Goal: Task Accomplishment & Management: Manage account settings

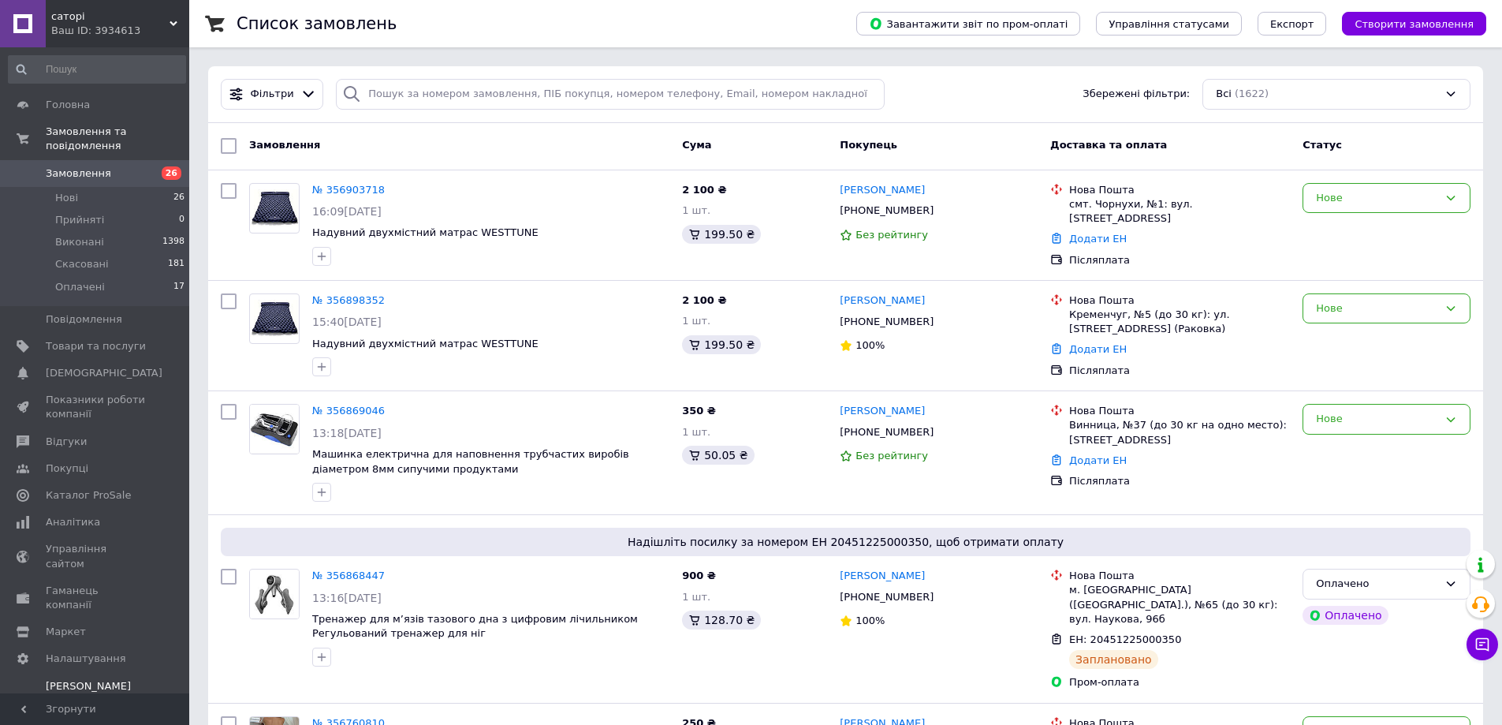
click at [88, 679] on span "Тарифи та рахунки Prom мікс 1 000" at bounding box center [96, 700] width 100 height 43
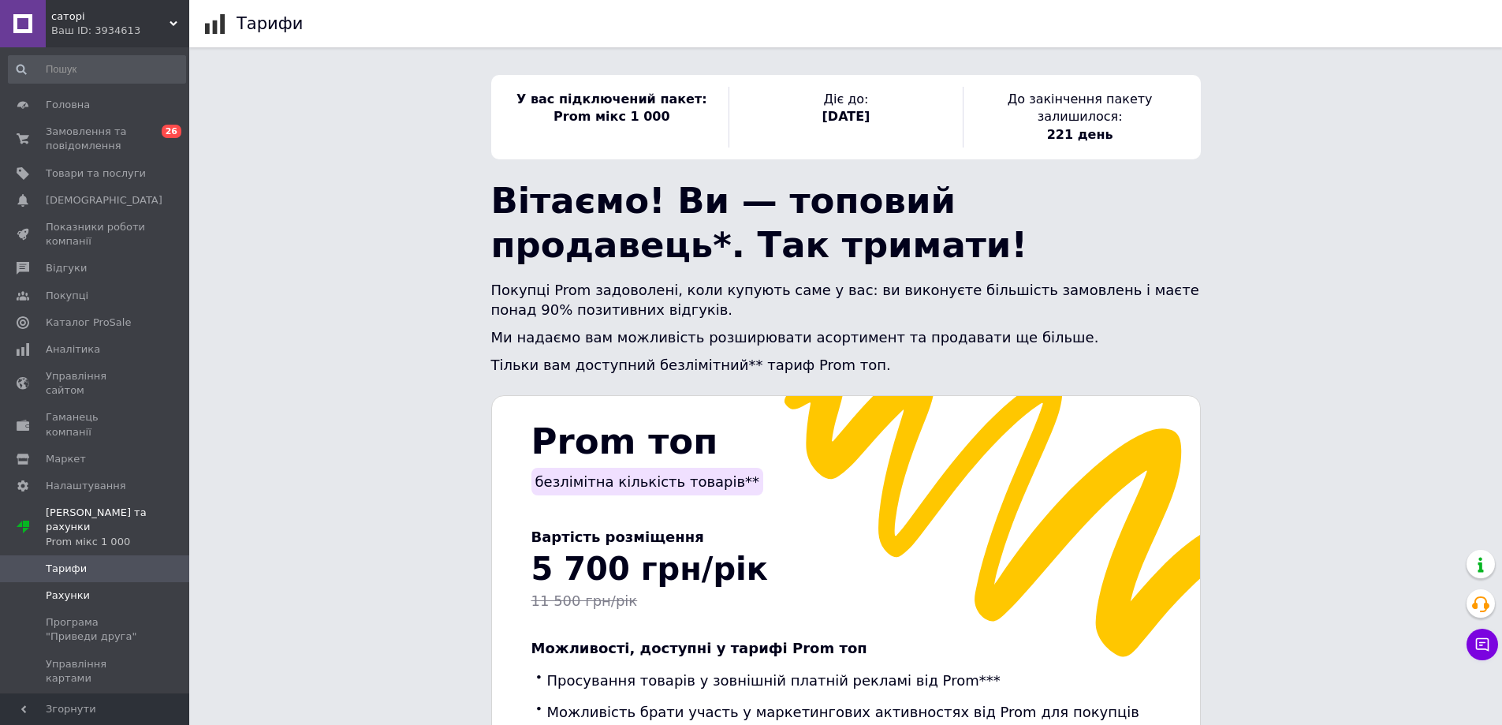
click at [61, 588] on span "Рахунки" at bounding box center [68, 595] width 44 height 14
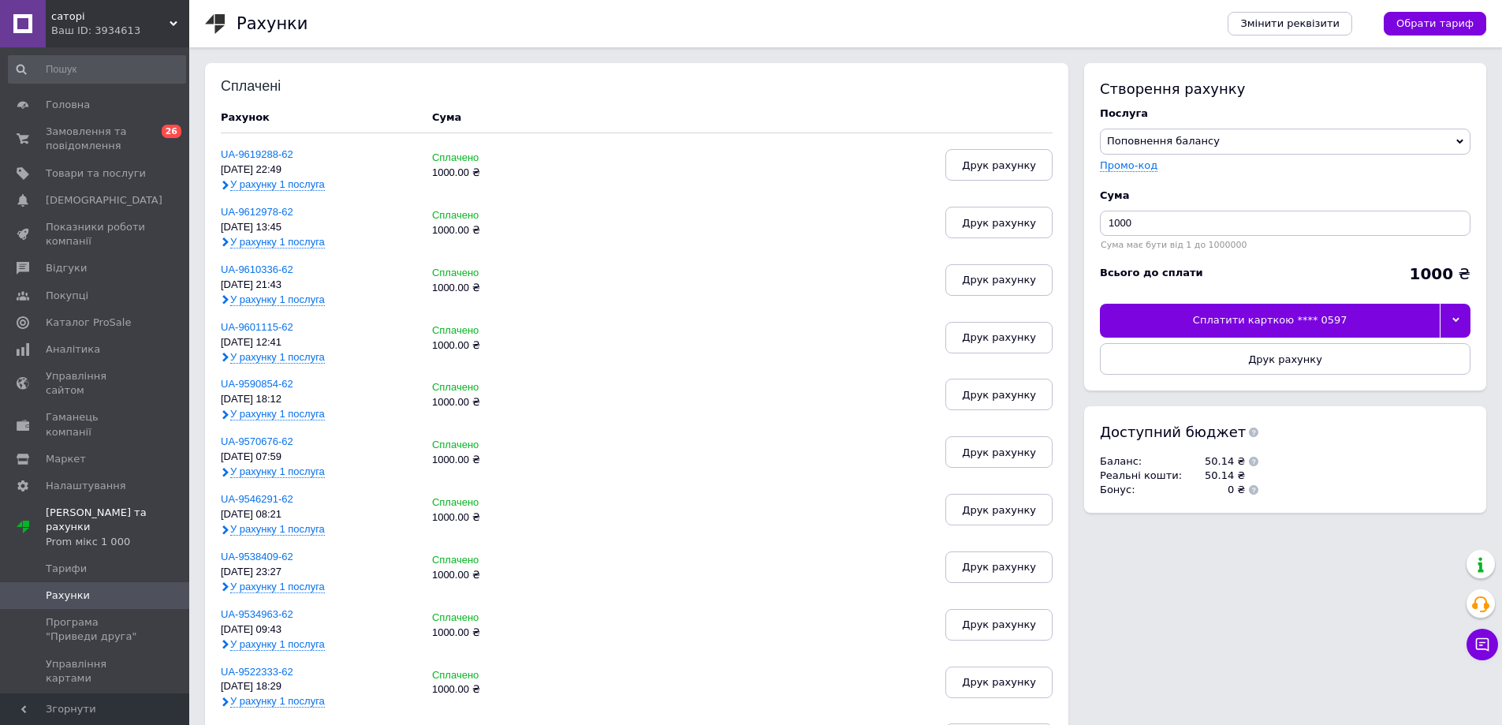
click at [1457, 319] on icon at bounding box center [1456, 319] width 7 height 7
click at [1210, 356] on div "Сплатити карткою **** 4581" at bounding box center [1285, 356] width 353 height 14
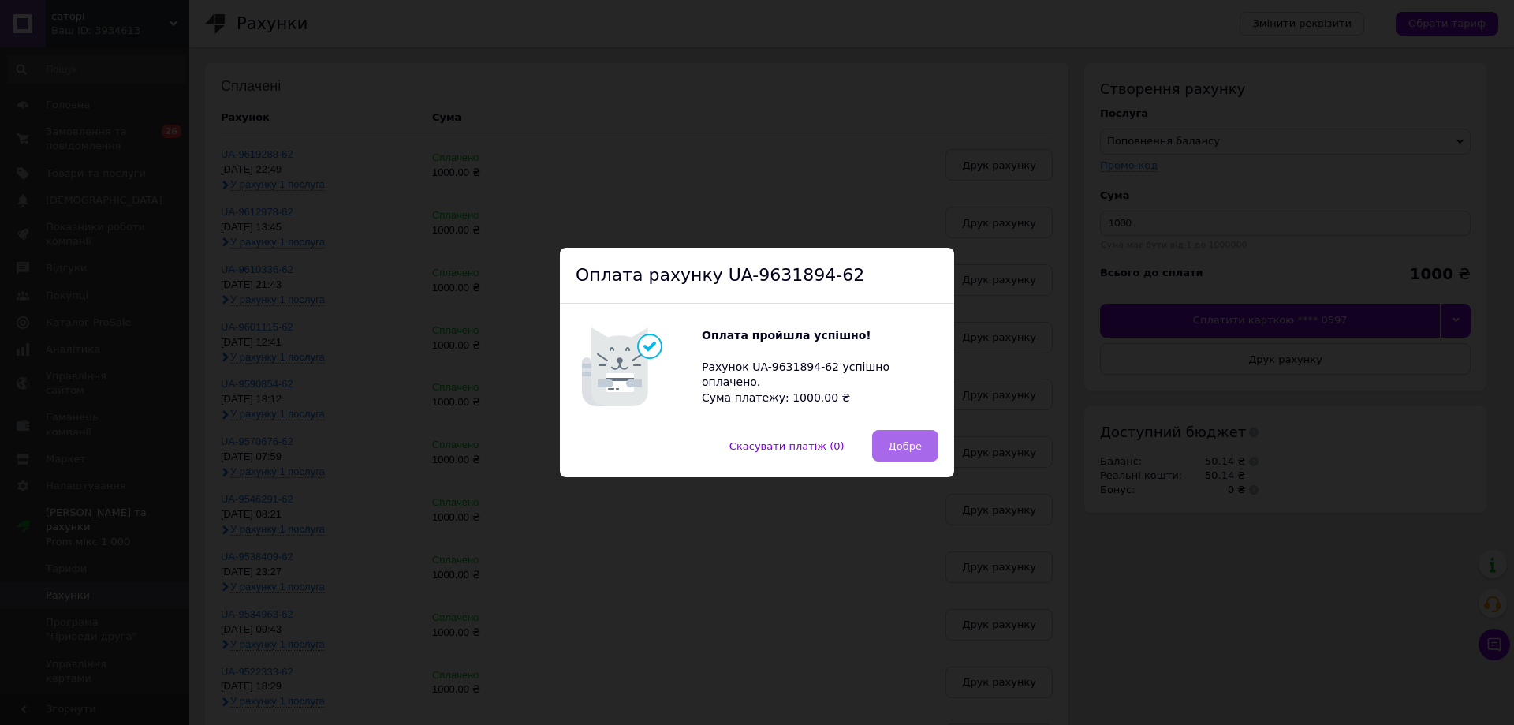
click at [892, 446] on span "Добре" at bounding box center [905, 446] width 33 height 12
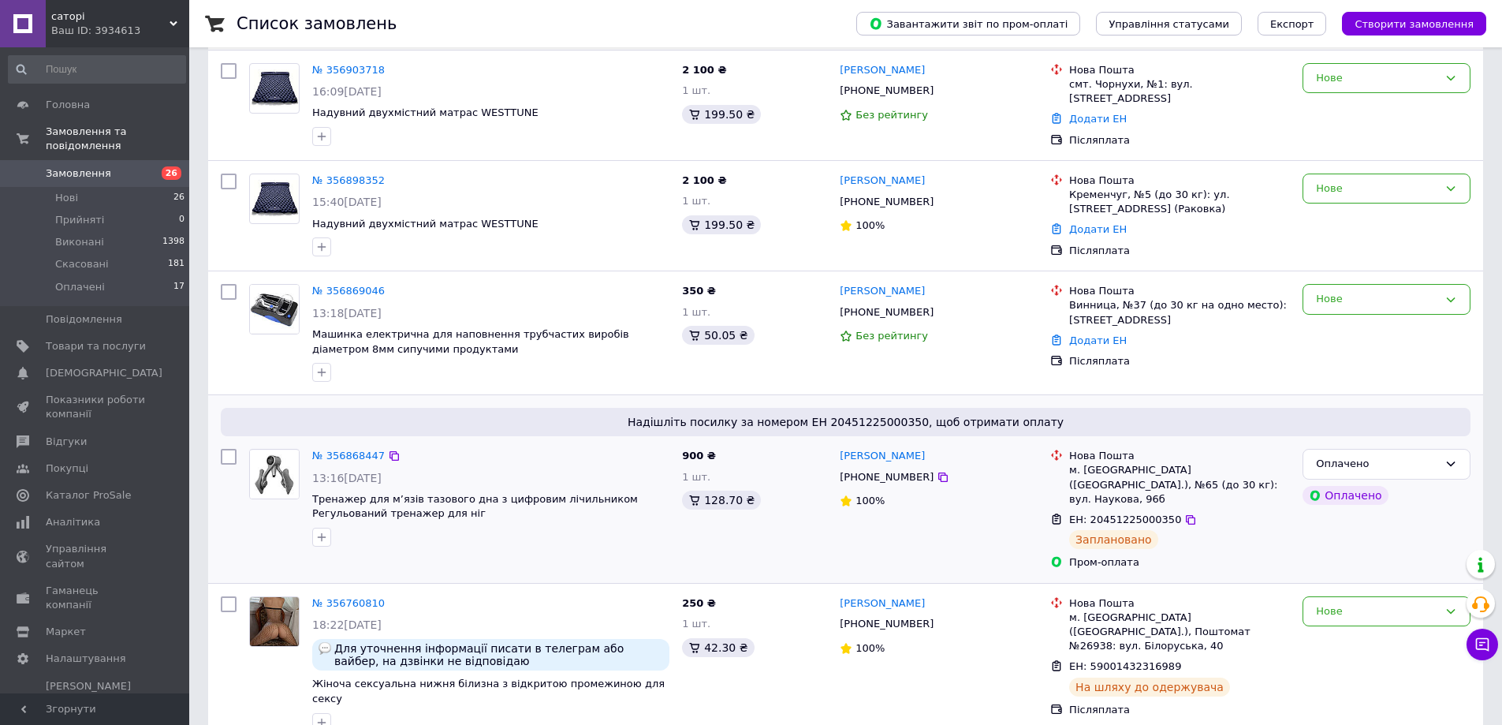
scroll to position [158, 0]
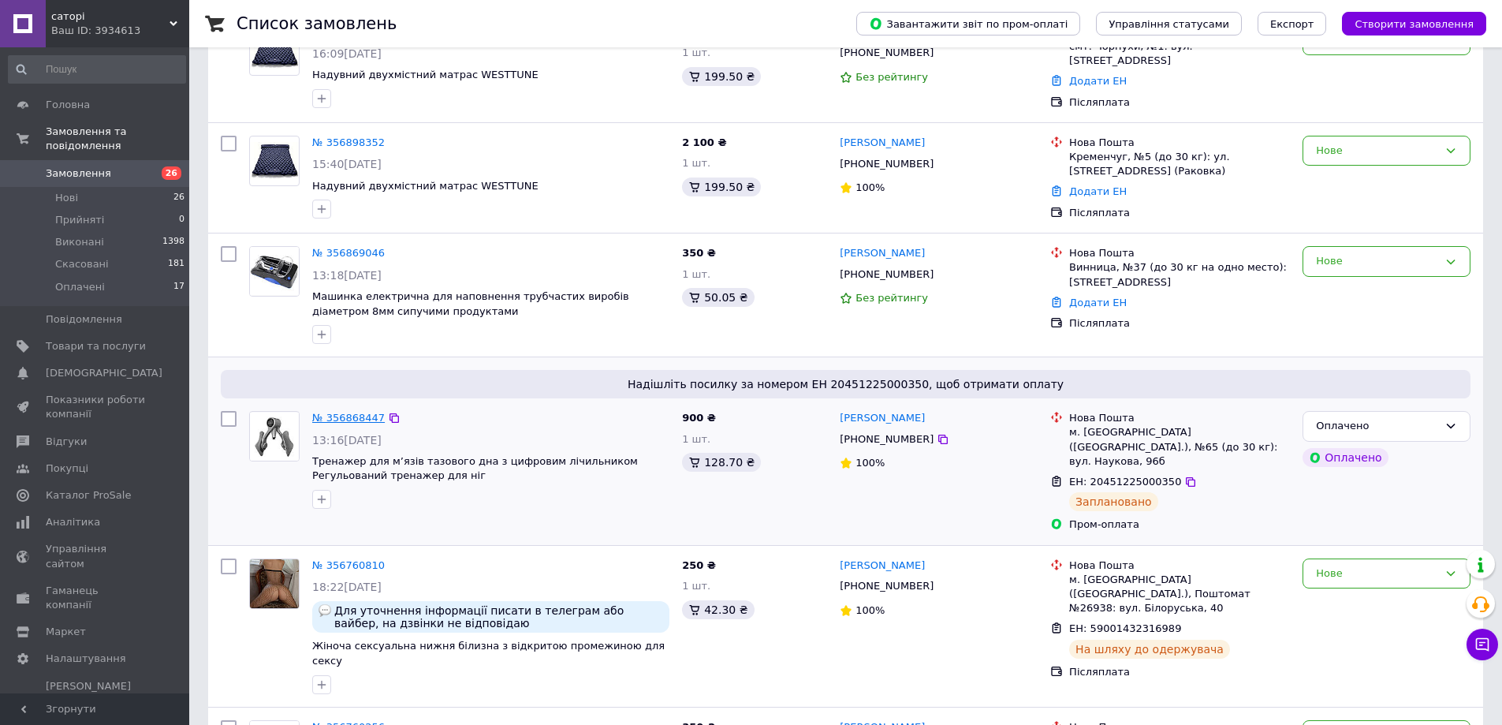
click at [339, 415] on link "№ 356868447" at bounding box center [348, 418] width 73 height 12
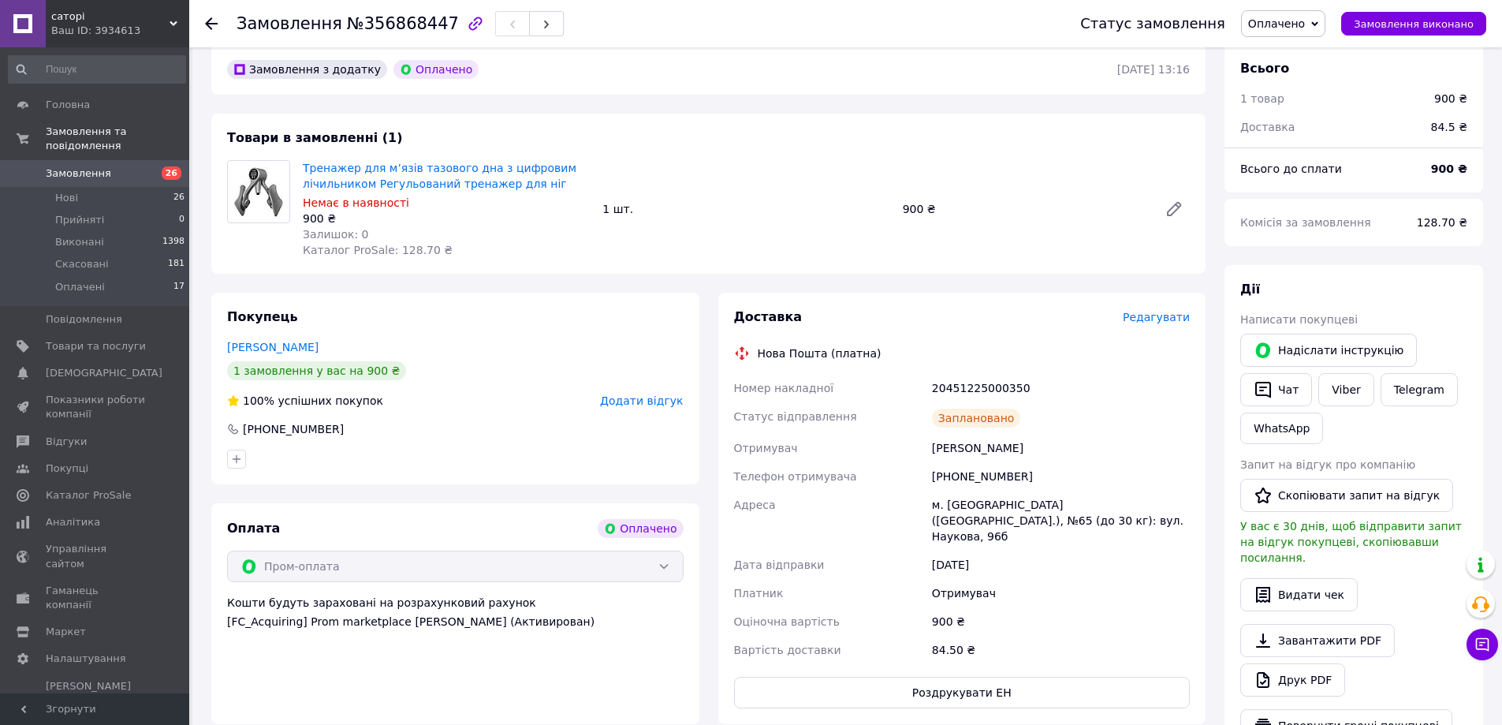
scroll to position [473, 0]
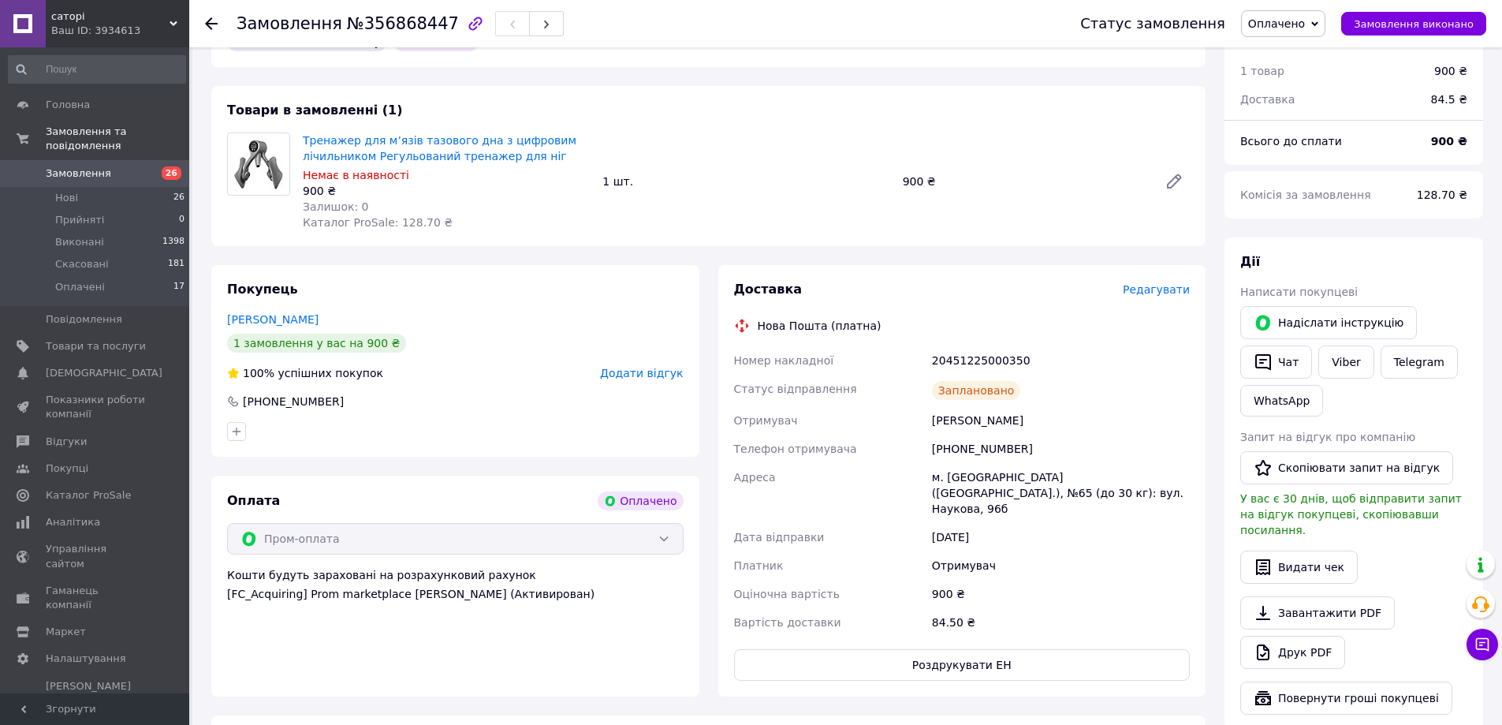
click at [211, 22] on icon at bounding box center [211, 23] width 13 height 13
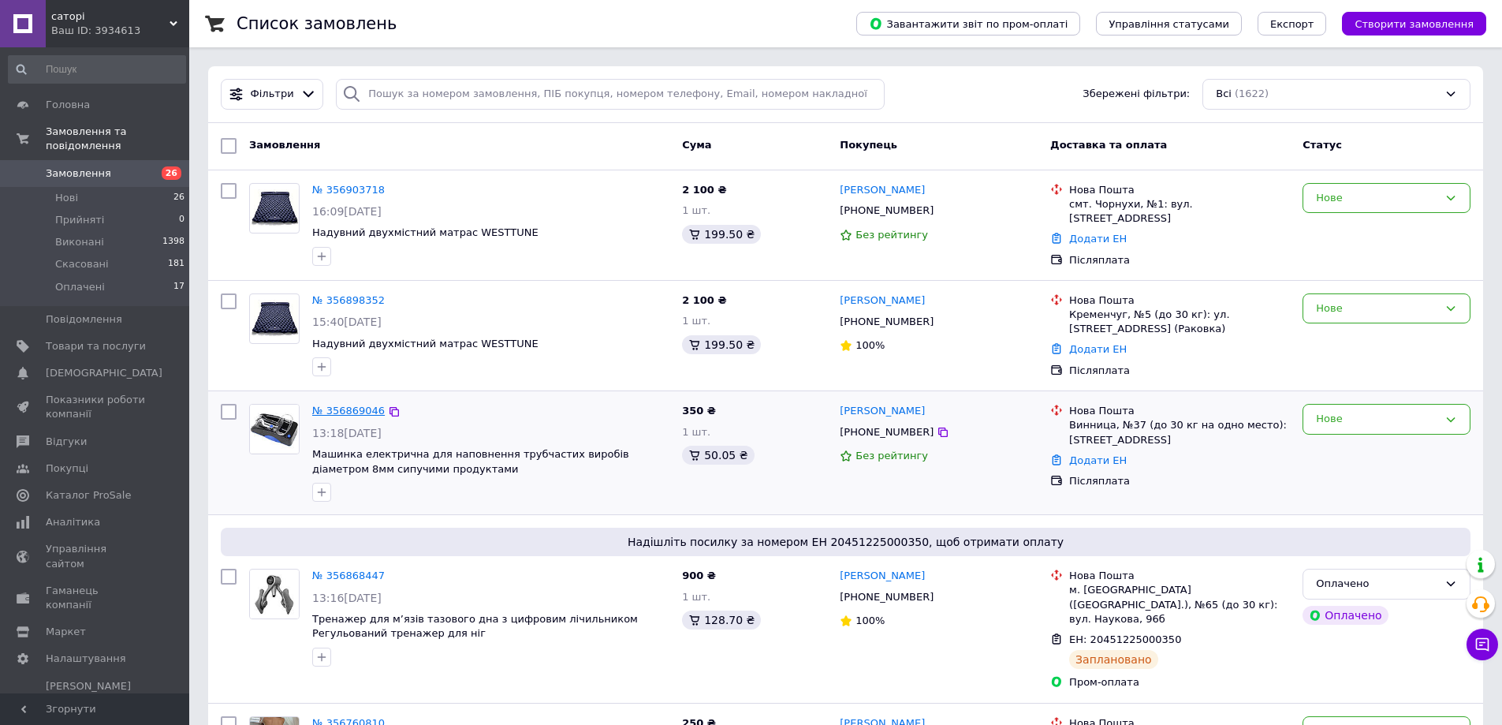
click at [344, 408] on link "№ 356869046" at bounding box center [348, 411] width 73 height 12
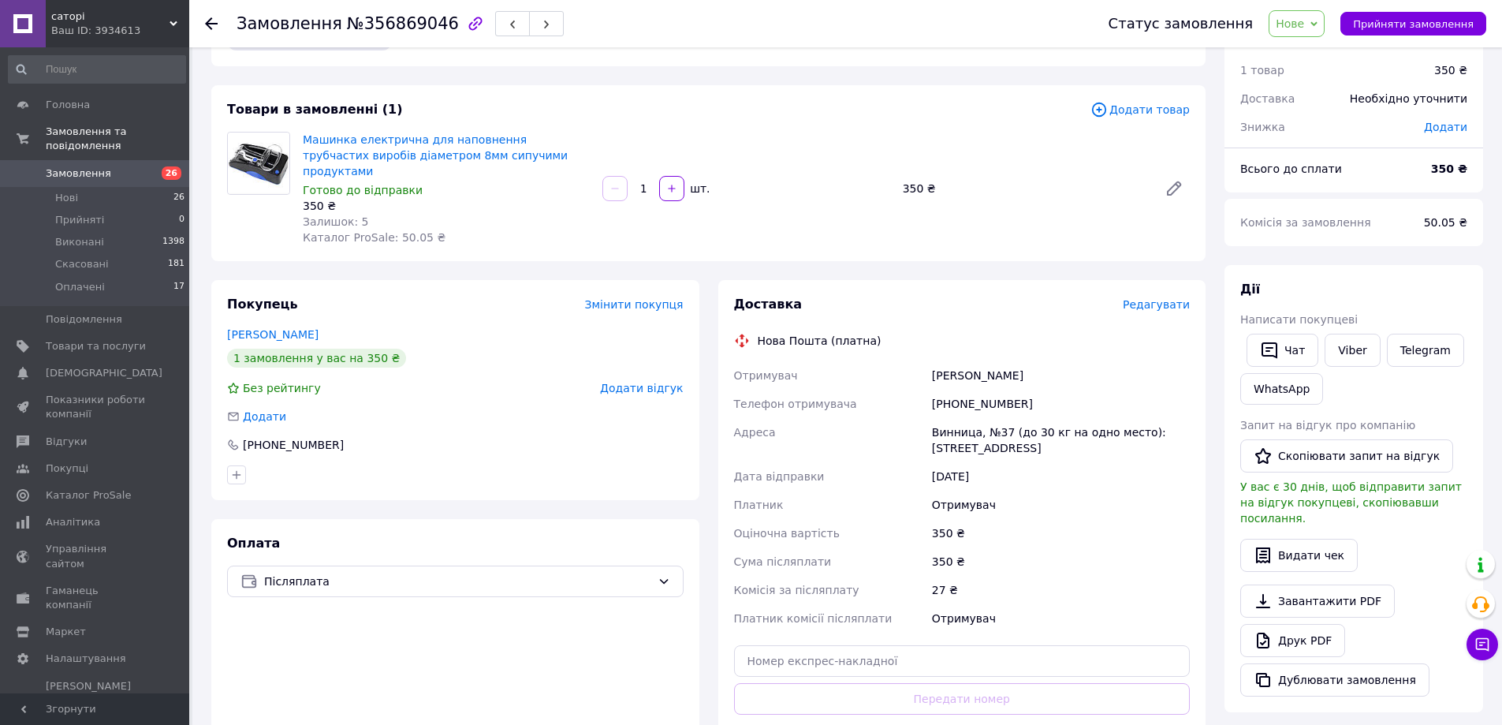
scroll to position [79, 0]
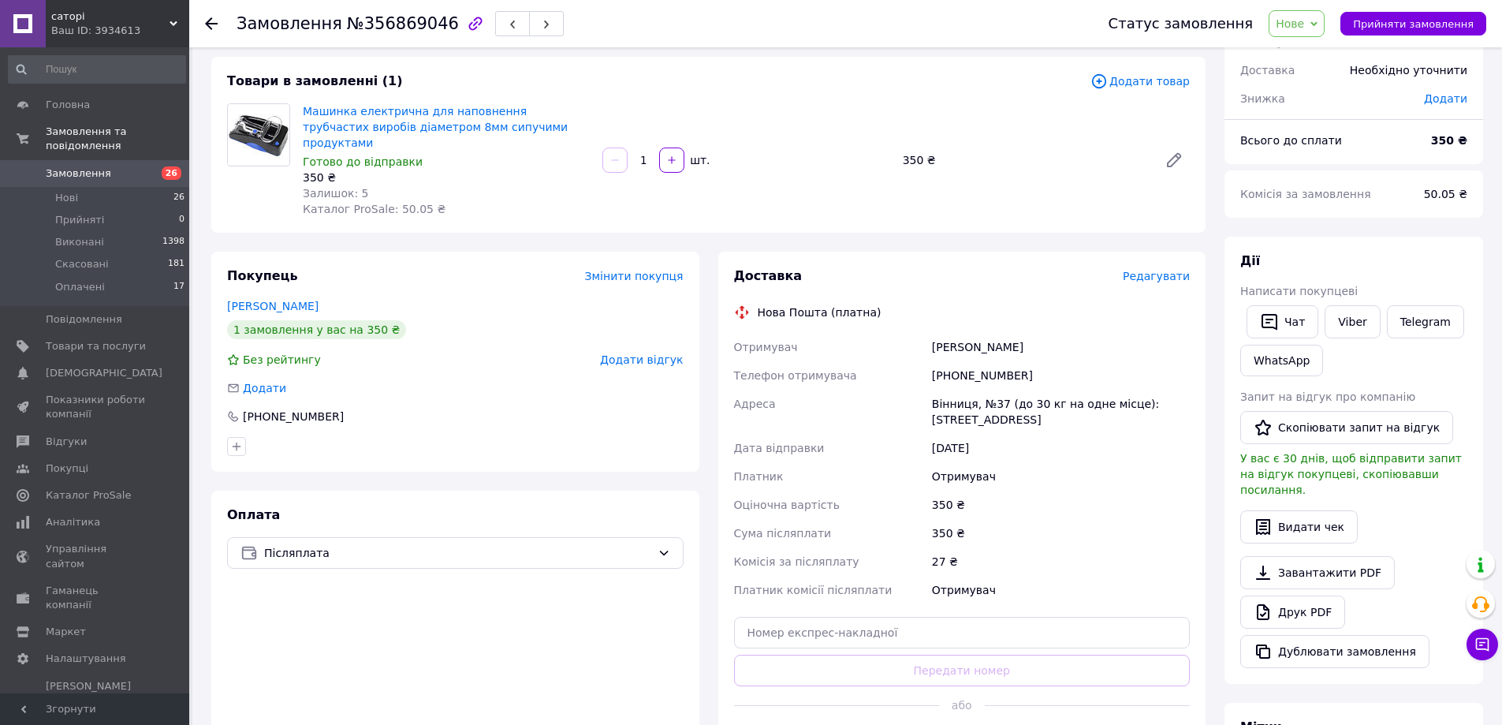
click at [207, 19] on icon at bounding box center [211, 23] width 13 height 13
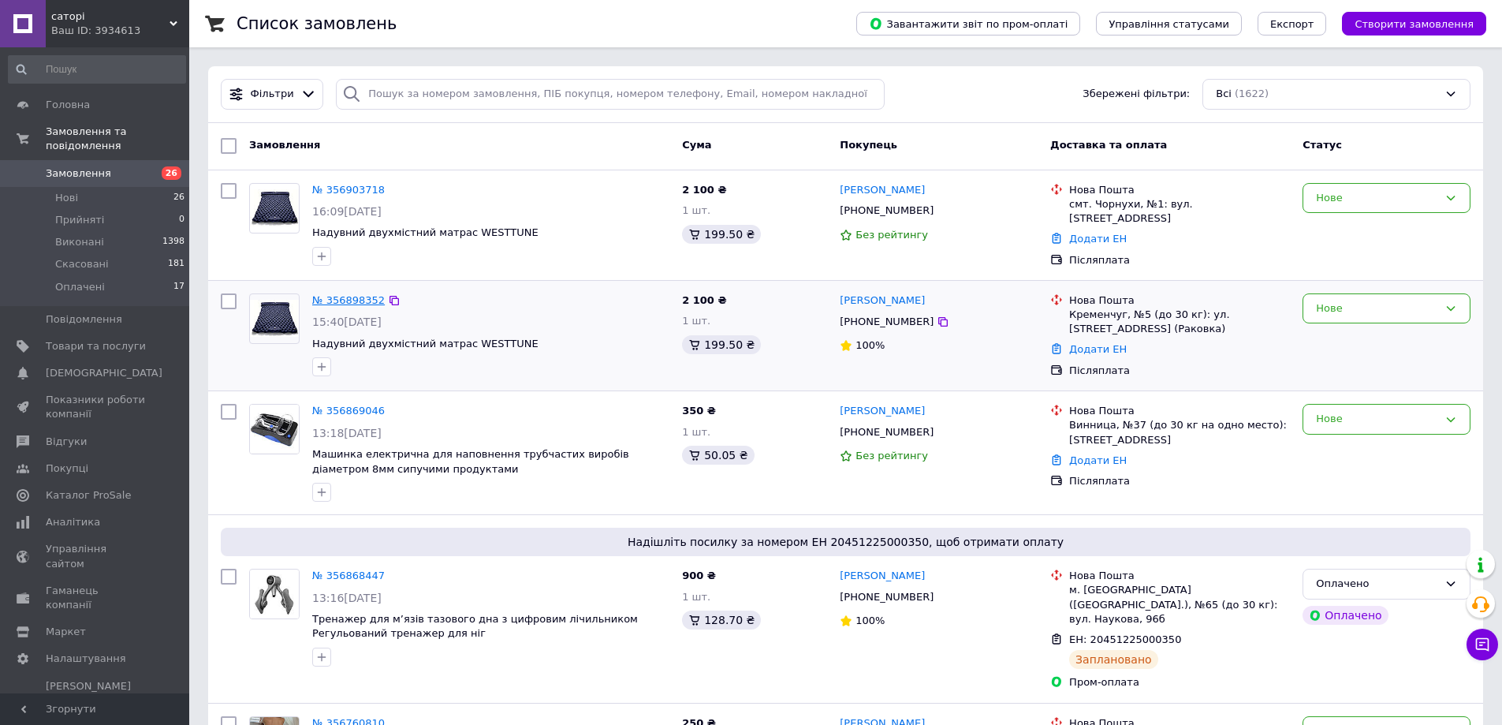
click at [335, 300] on link "№ 356898352" at bounding box center [348, 300] width 73 height 12
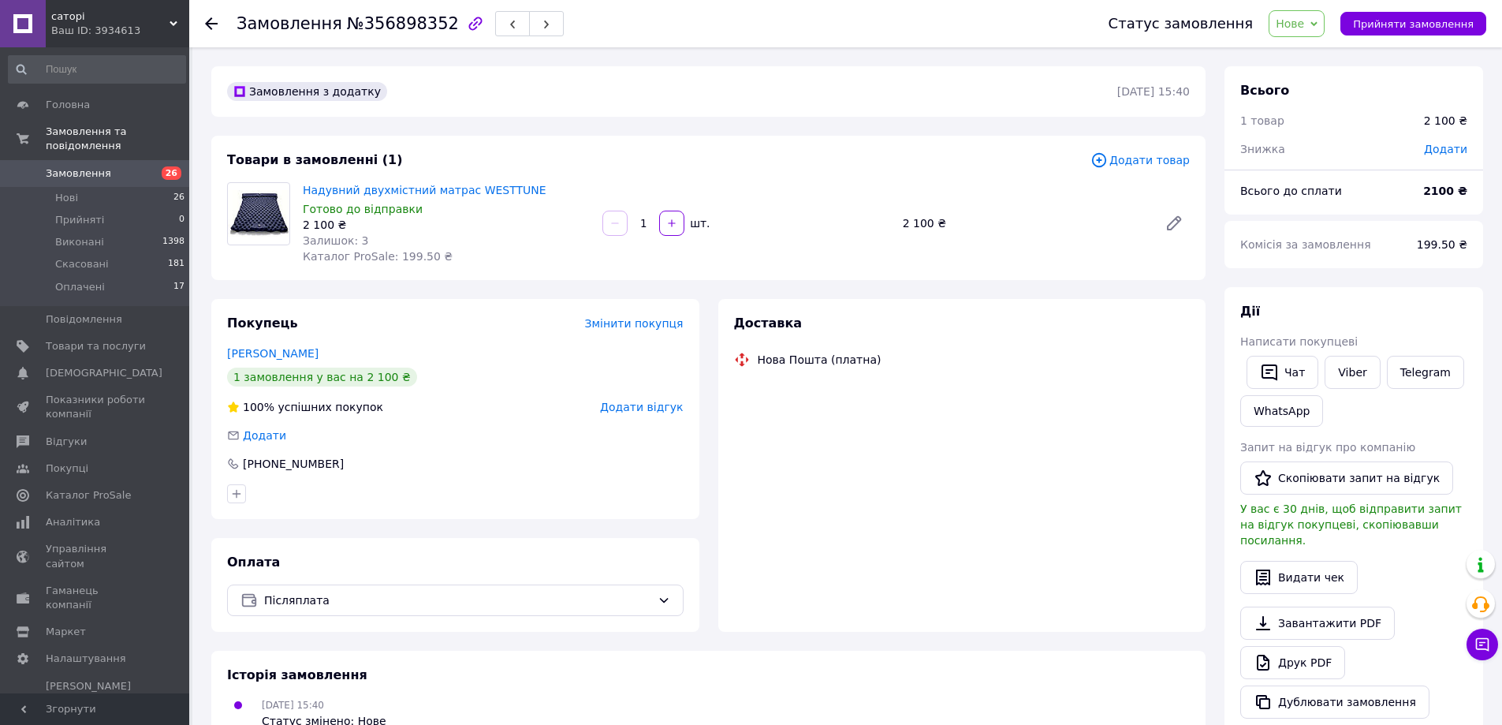
scroll to position [79, 0]
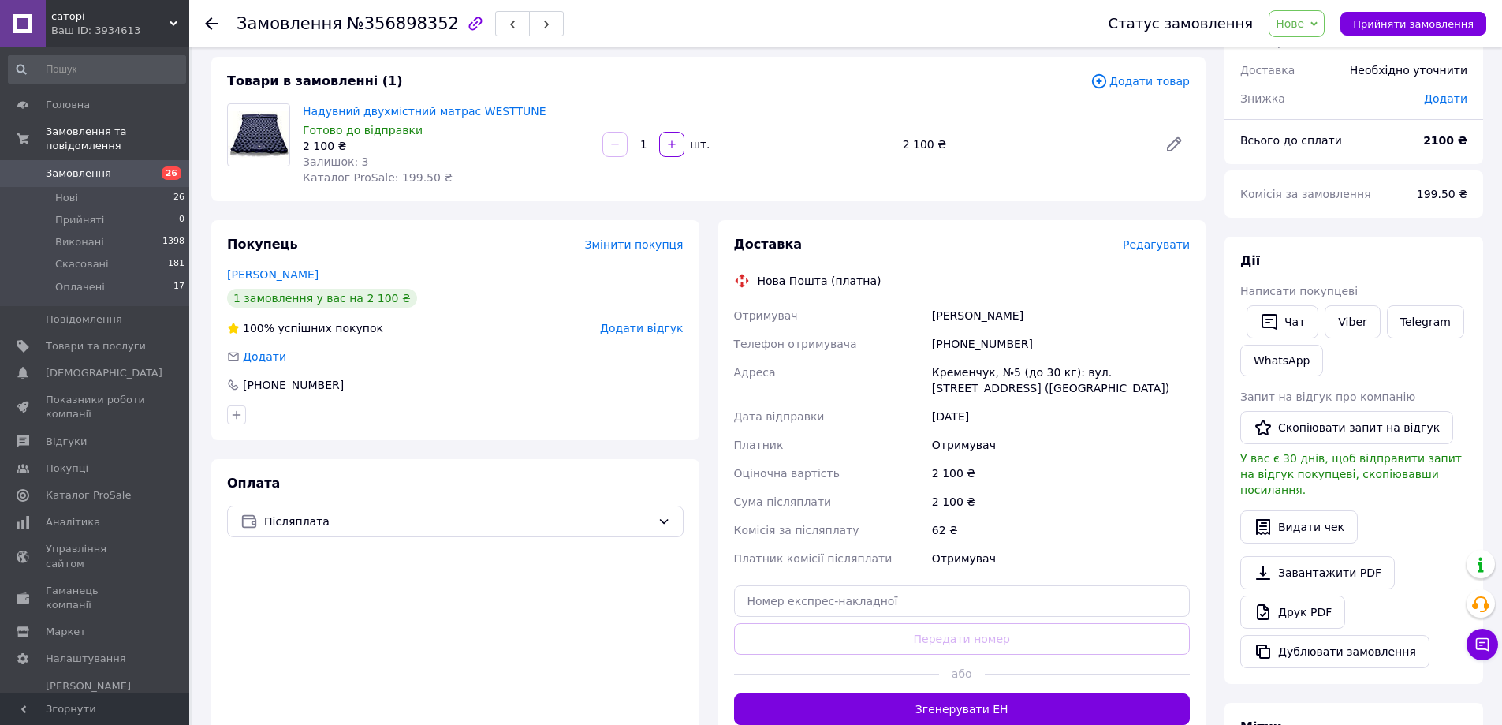
click at [208, 26] on use at bounding box center [211, 23] width 13 height 13
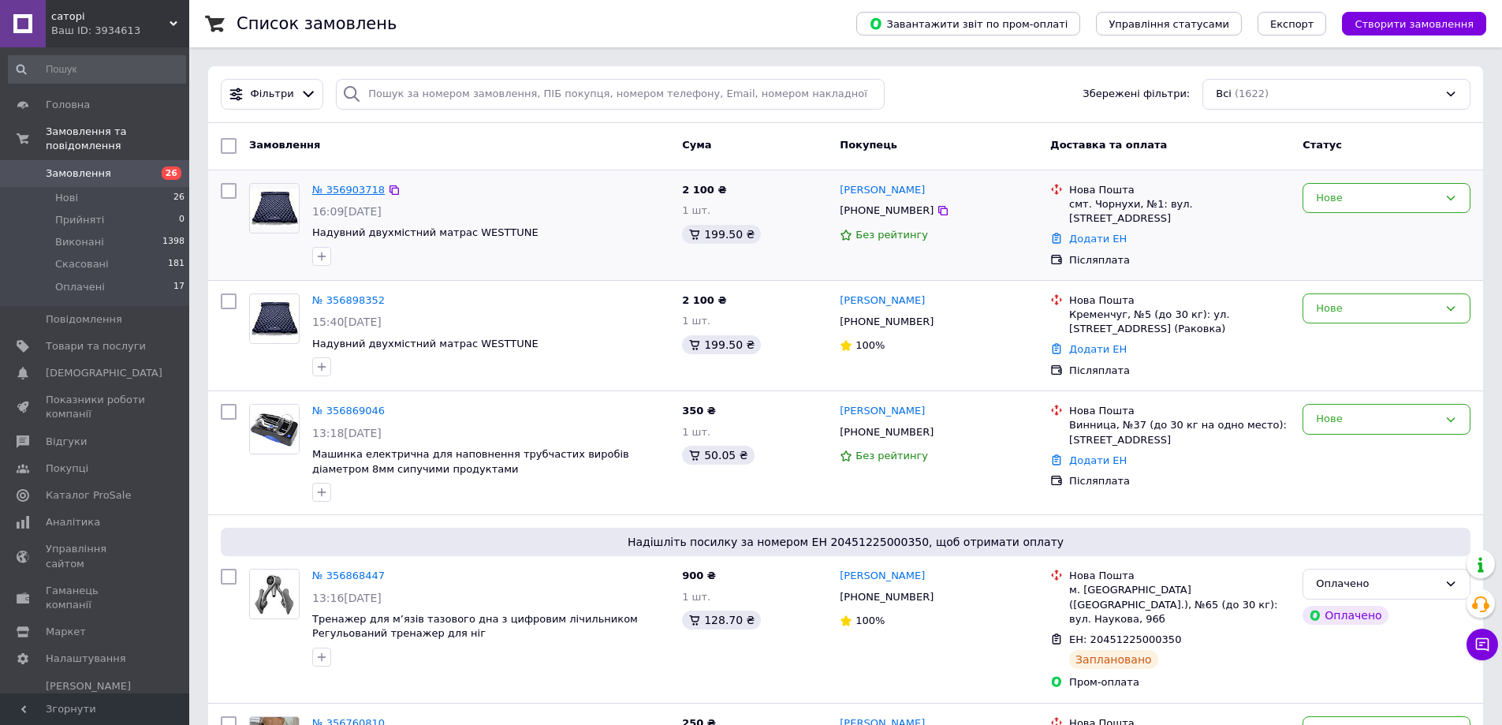
click at [349, 191] on link "№ 356903718" at bounding box center [348, 190] width 73 height 12
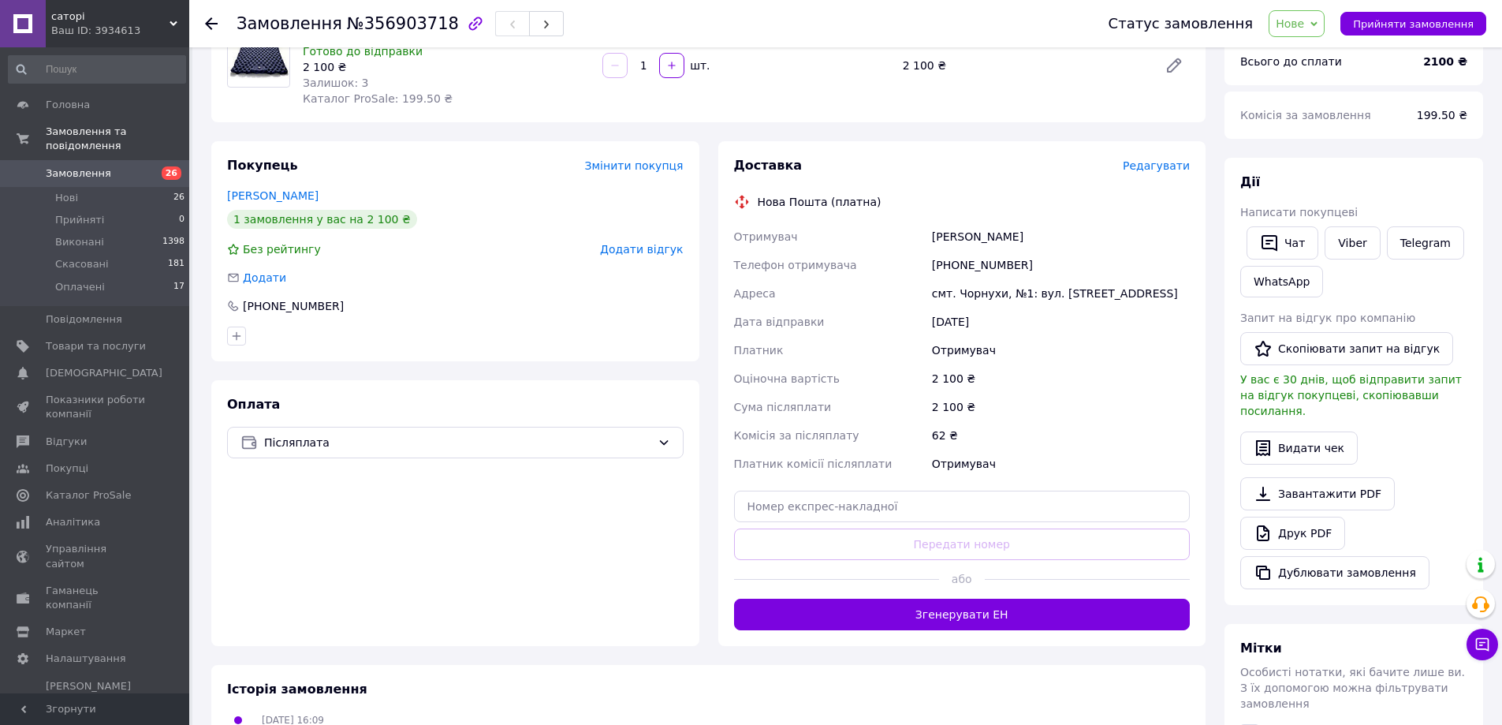
scroll to position [79, 0]
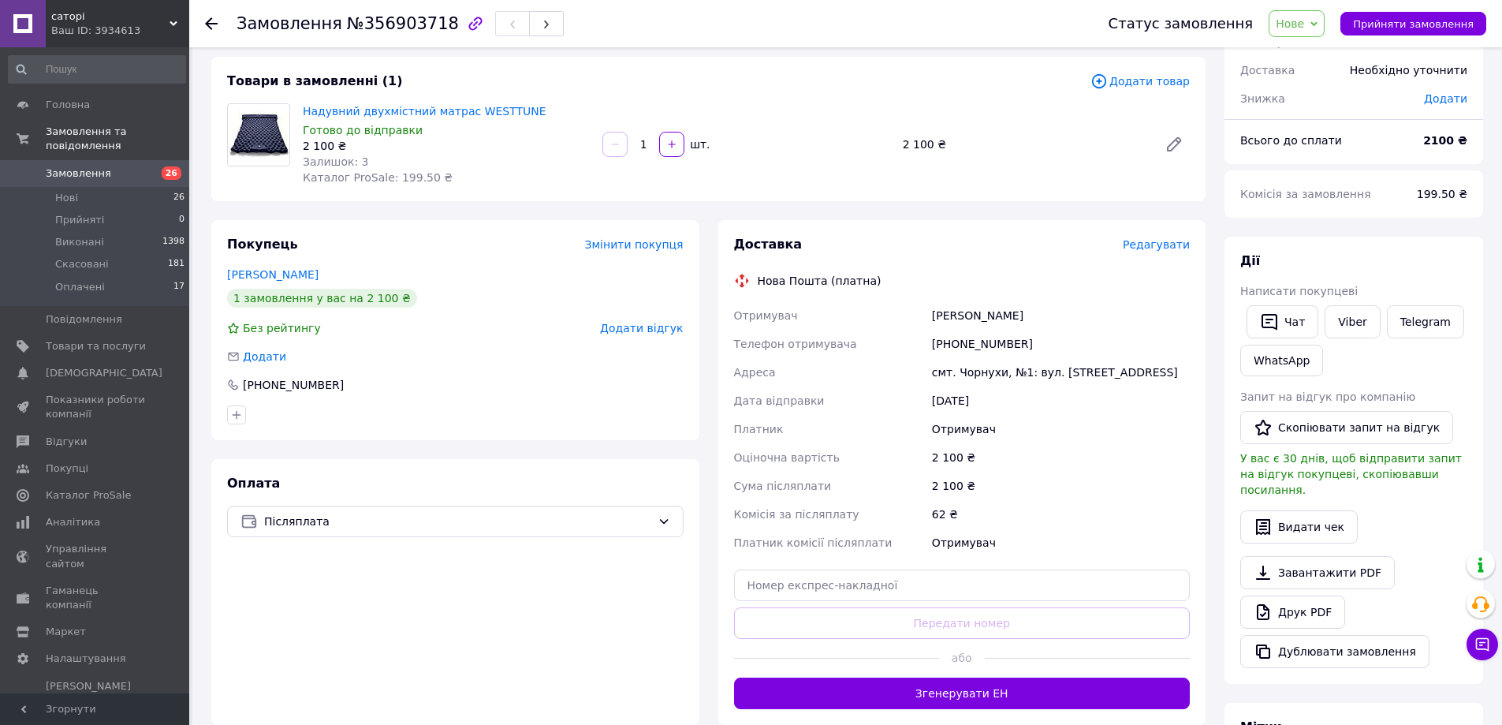
click at [210, 22] on icon at bounding box center [211, 23] width 13 height 13
